Goal: Information Seeking & Learning: Learn about a topic

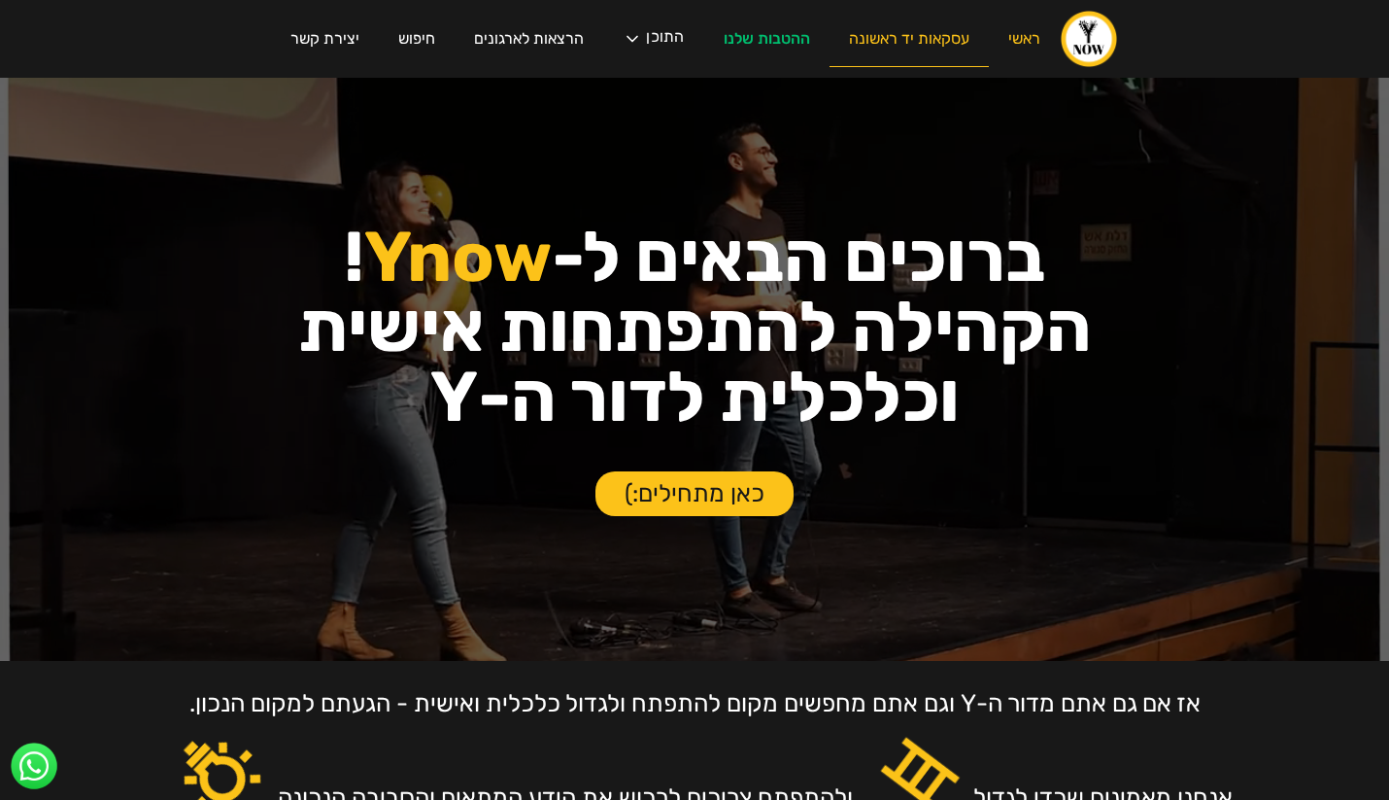
click at [896, 35] on link "עסקאות יד ראשונה" at bounding box center [909, 39] width 159 height 55
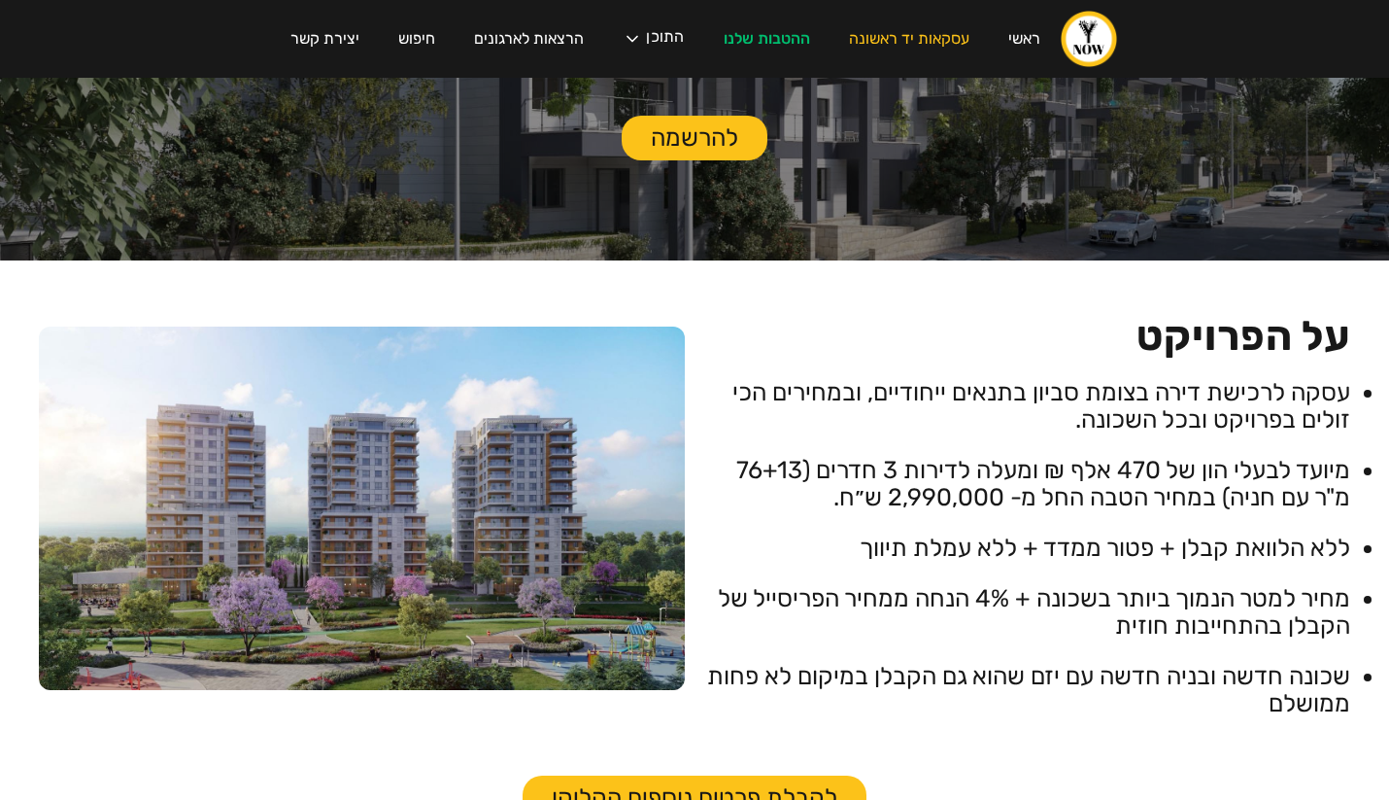
scroll to position [478, 0]
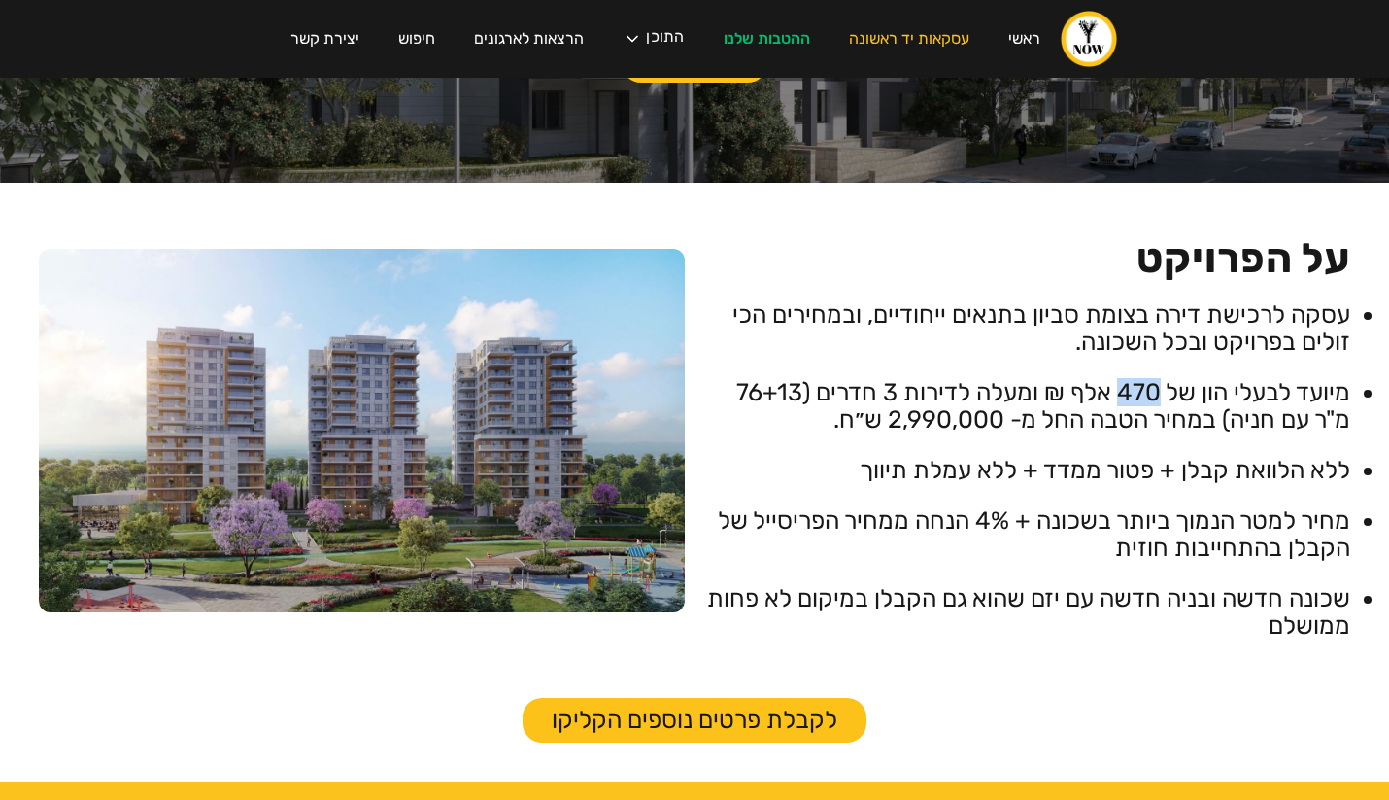
drag, startPoint x: 1158, startPoint y: 380, endPoint x: 1112, endPoint y: 381, distance: 45.7
click at [1112, 381] on li "מיועד לבעלי הון של 470 אלף ₪ ומעלה לדירות 3 חדרים (76+13 מ"ר עם חניה) במחיר הטב…" at bounding box center [1027, 406] width 646 height 54
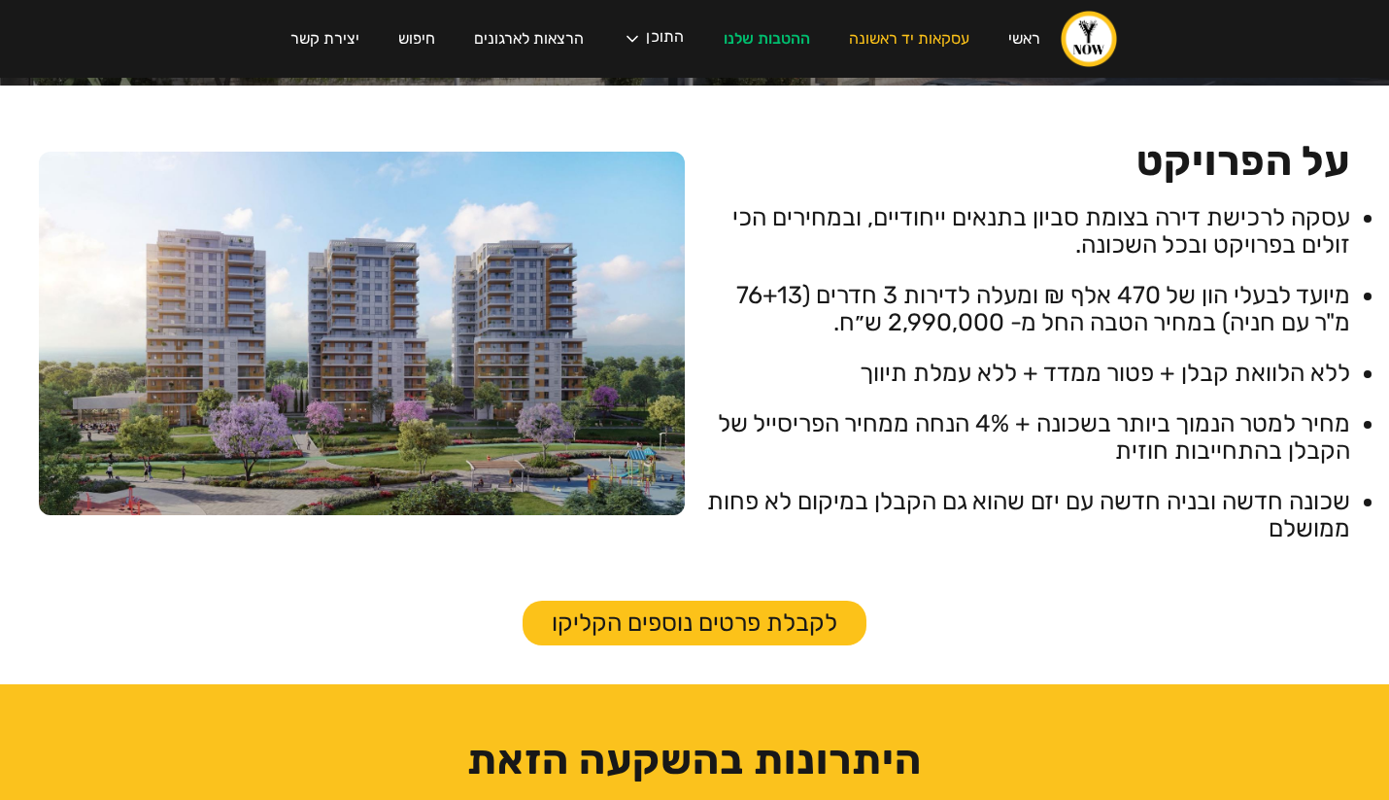
scroll to position [583, 0]
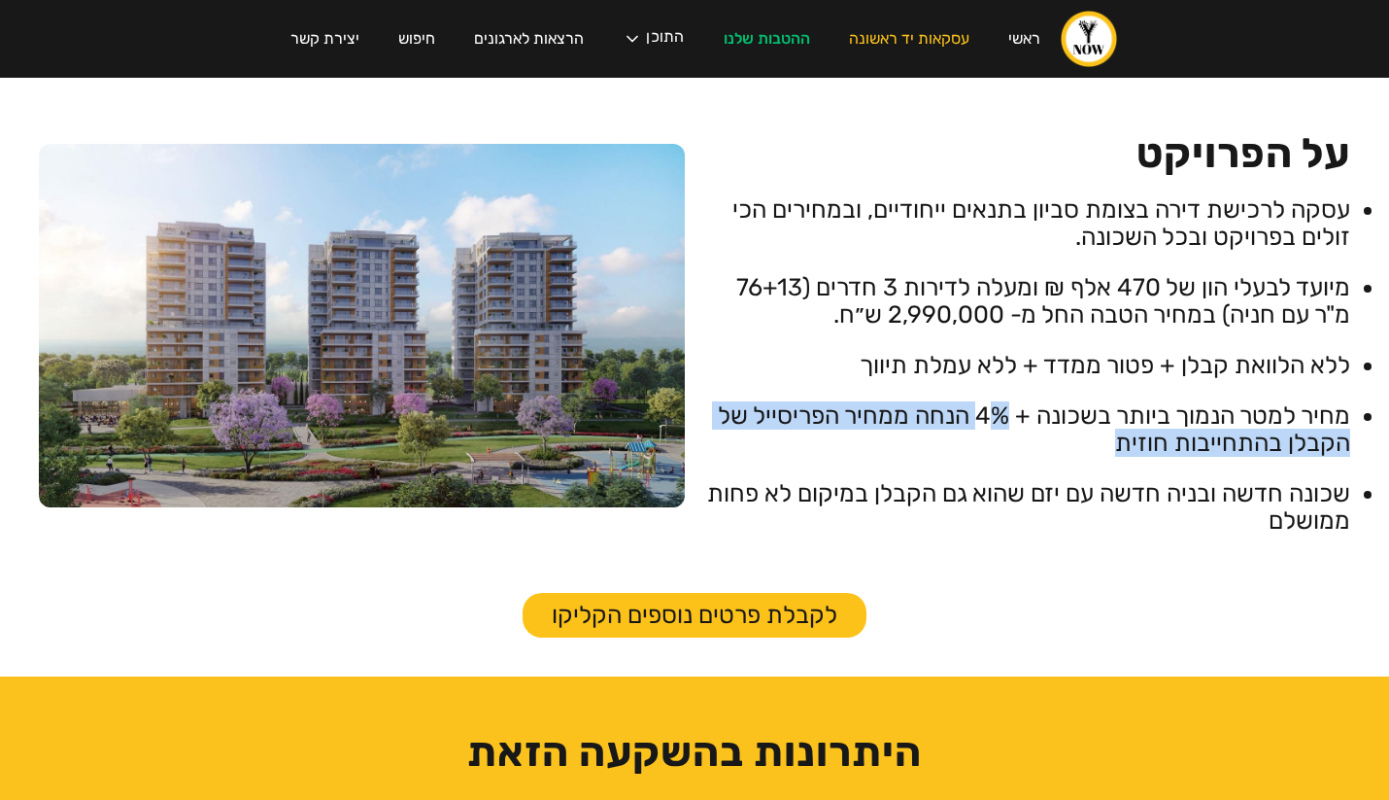
drag, startPoint x: 983, startPoint y: 413, endPoint x: 952, endPoint y: 431, distance: 36.2
click at [952, 431] on li "מחיר למטר הנמוך ביותר בשכונה + 4% הנחה ממחיר הפריסייל של הקבלן בהתחייבות חוזית" at bounding box center [1027, 429] width 646 height 54
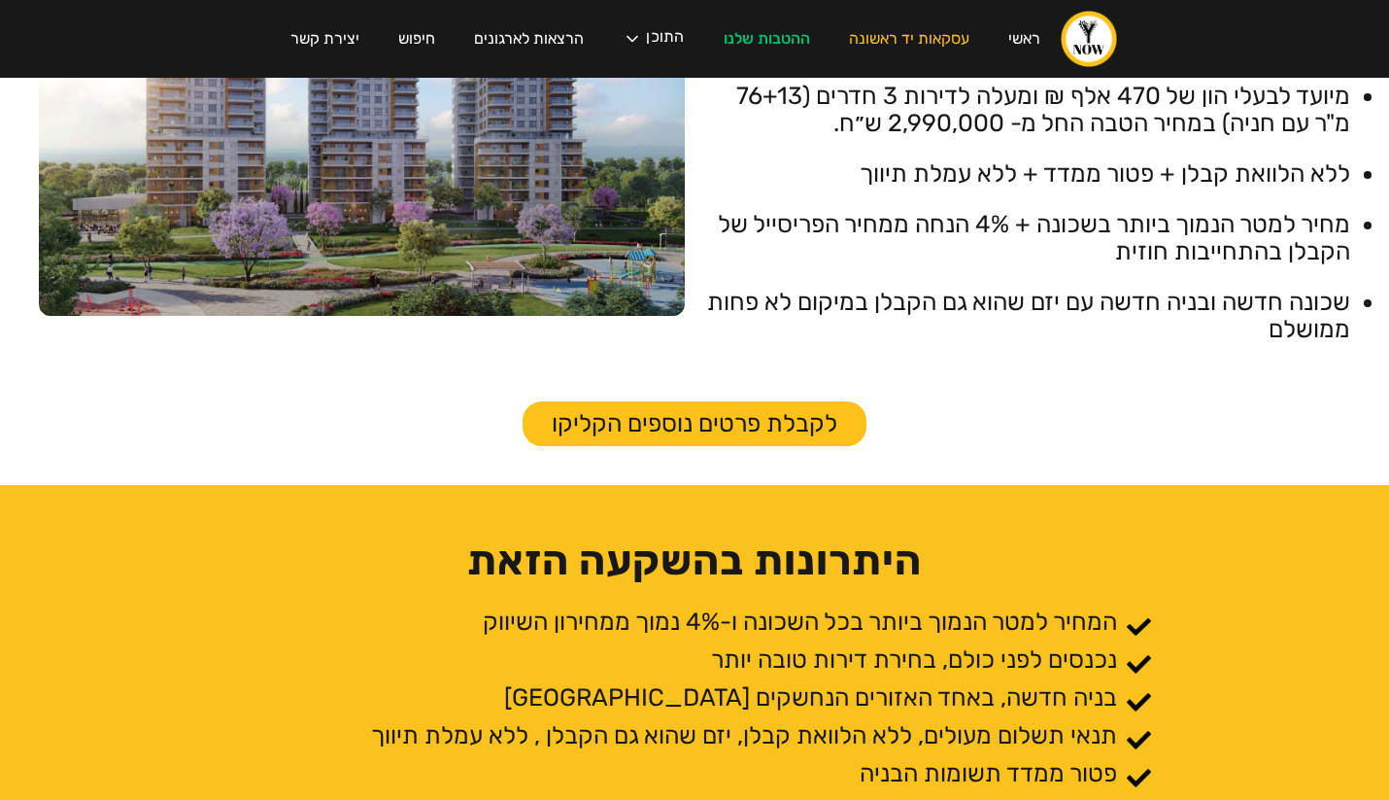
scroll to position [775, 0]
